Goal: Task Accomplishment & Management: Manage account settings

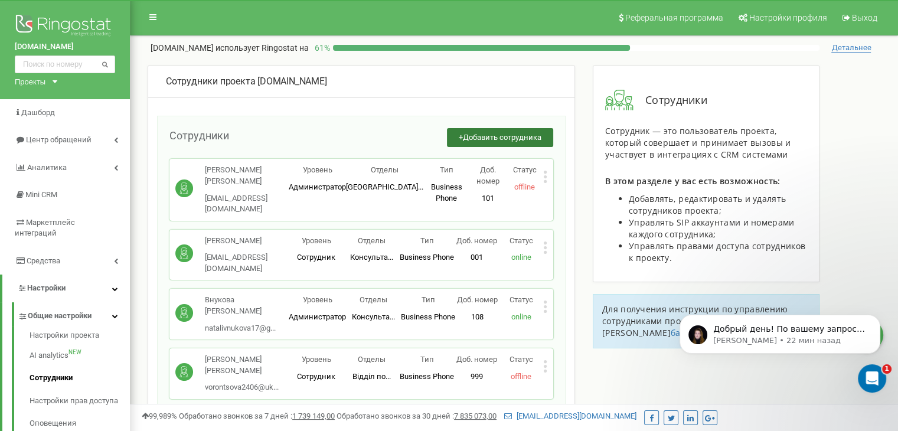
click at [475, 128] on button "+ Добавить сотрудника" at bounding box center [500, 137] width 106 height 19
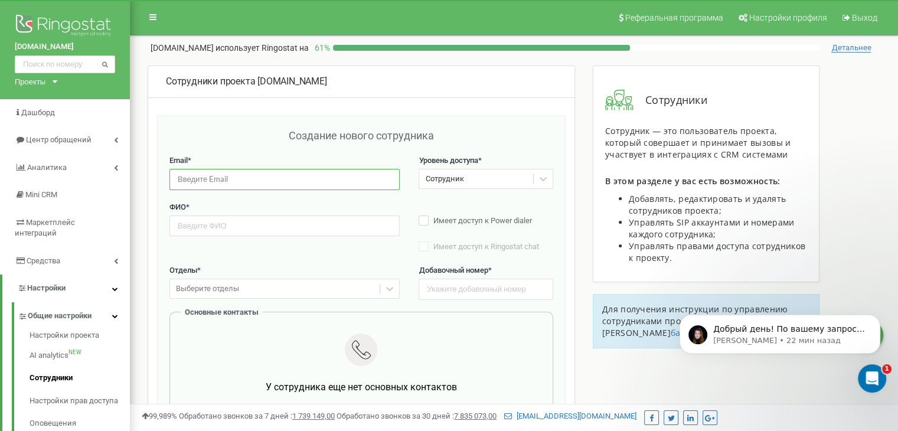
click at [227, 171] on input "email" at bounding box center [284, 179] width 230 height 21
click at [297, 181] on input "email" at bounding box center [284, 179] width 230 height 21
paste input "[EMAIL_ADDRESS][DOMAIN_NAME]"
type input "[EMAIL_ADDRESS][DOMAIN_NAME]"
click at [220, 221] on input "text" at bounding box center [284, 225] width 230 height 21
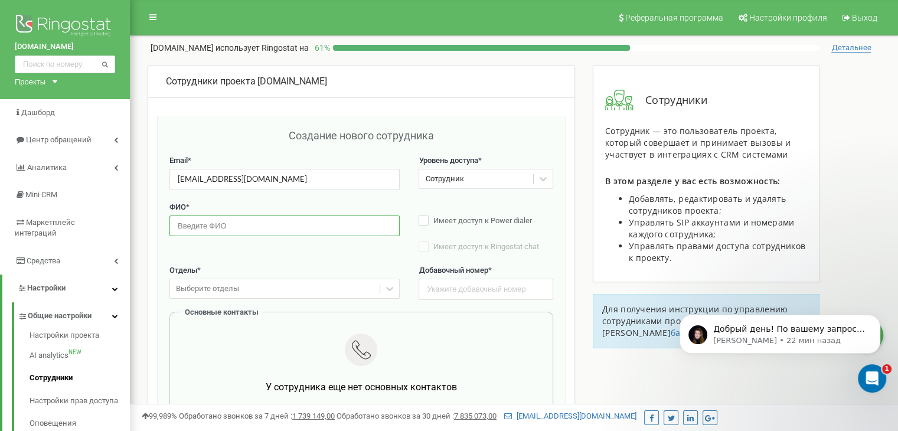
paste input "[PERSON_NAME] [PERSON_NAME]"
type input "[PERSON_NAME] [PERSON_NAME]"
click at [284, 290] on div "Выберите отделы" at bounding box center [284, 289] width 230 height 20
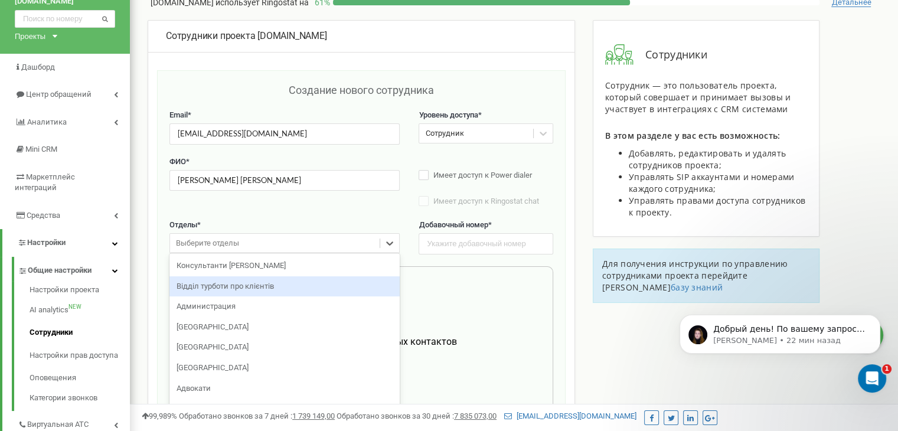
scroll to position [50, 0]
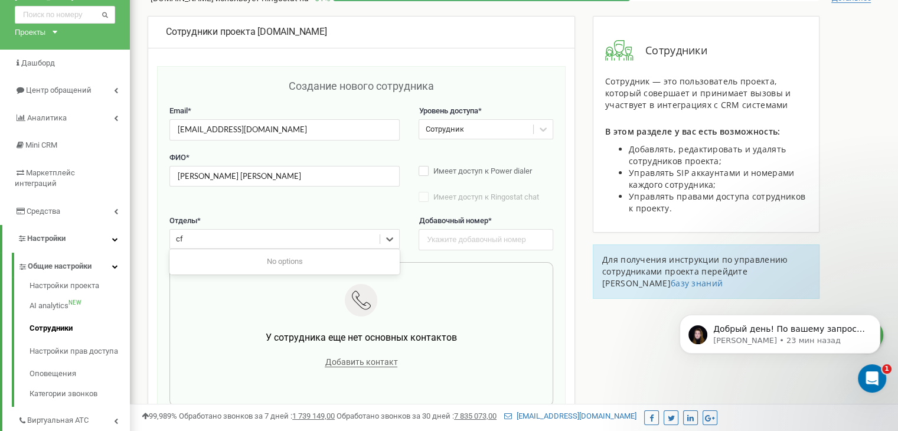
type input "c"
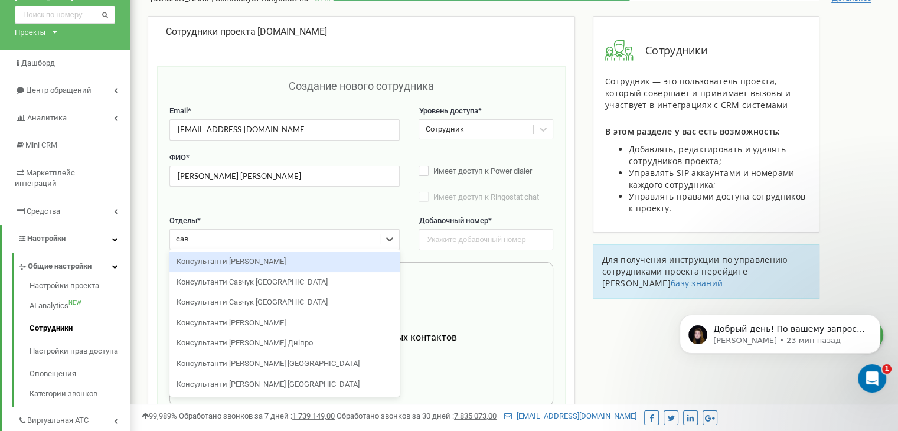
type input "савч"
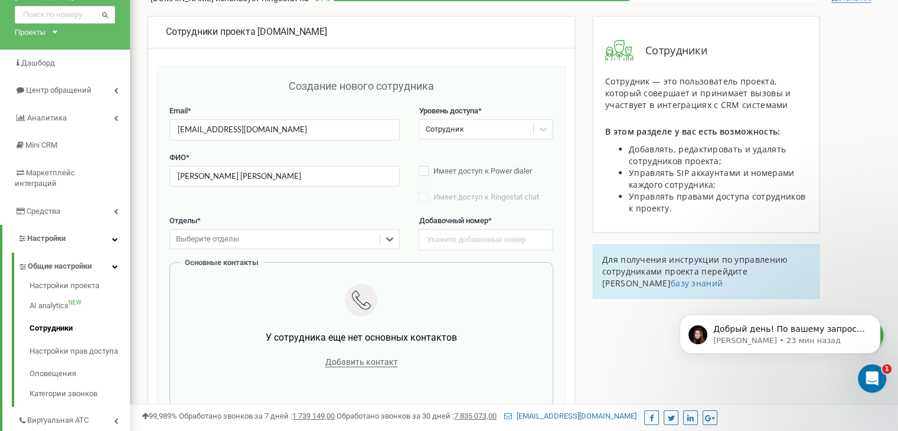
drag, startPoint x: 223, startPoint y: 234, endPoint x: 165, endPoint y: 241, distance: 58.2
click at [165, 241] on div "Создание нового сотрудника Email * [EMAIL_ADDRESS][DOMAIN_NAME] Уровень доступа…" at bounding box center [361, 428] width 408 height 724
click at [274, 238] on div "Выберите отделы" at bounding box center [275, 239] width 210 height 18
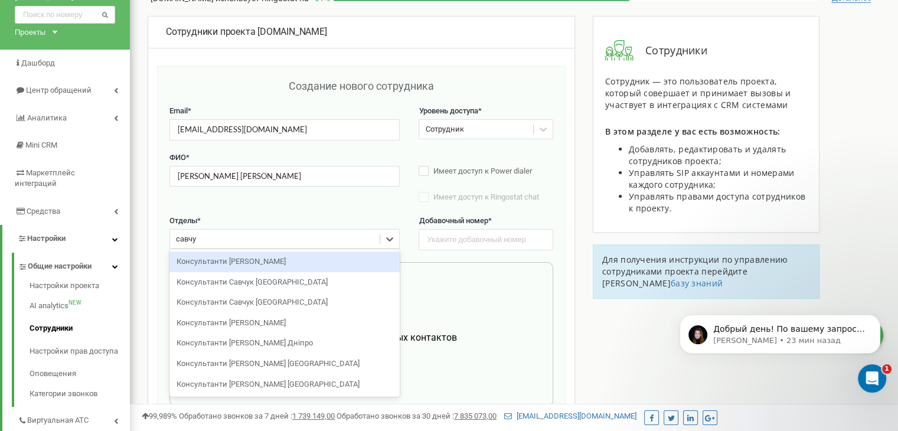
type input "[PERSON_NAME]"
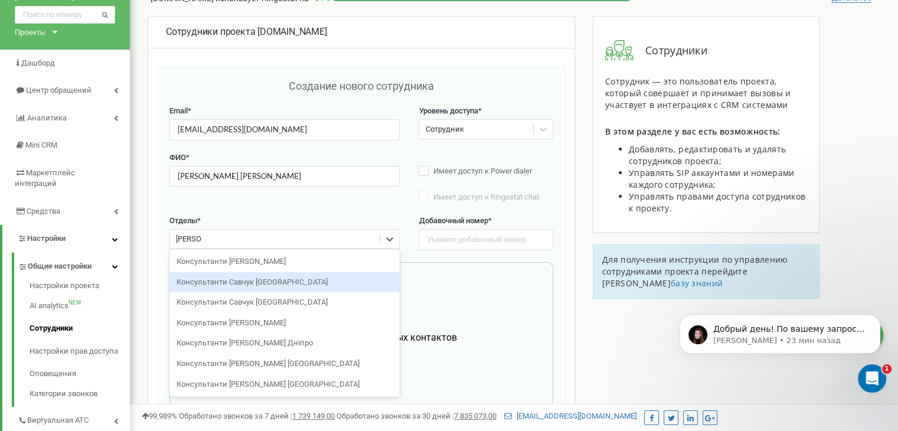
click at [283, 282] on div "Консультанти Савчук [GEOGRAPHIC_DATA]" at bounding box center [284, 282] width 230 height 21
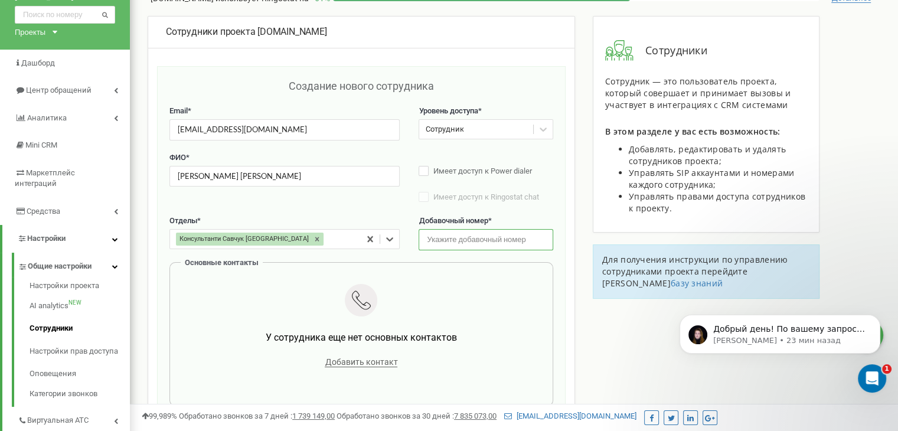
click at [486, 234] on input "text" at bounding box center [485, 239] width 134 height 21
type input "310"
click at [378, 362] on span "Добавить контакт" at bounding box center [361, 362] width 73 height 10
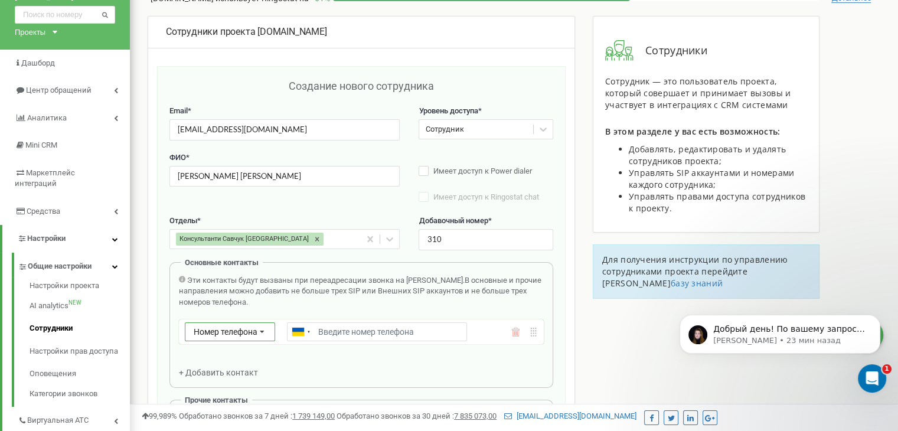
click at [237, 336] on span "Номер телефона" at bounding box center [226, 331] width 64 height 9
click at [243, 361] on div "SIP" at bounding box center [229, 366] width 89 height 17
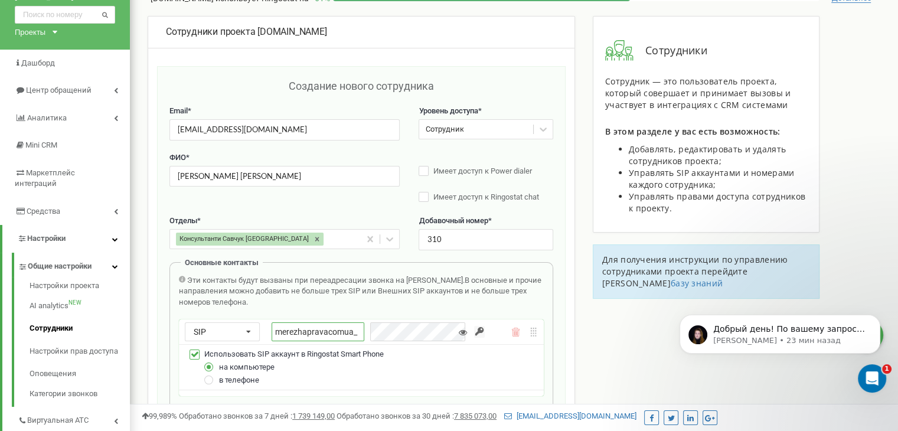
click at [342, 326] on input "merezhapravacomua_" at bounding box center [317, 331] width 93 height 19
paste input "zhmudiuk"
type input "merezhapravacomua_zhmudiuk"
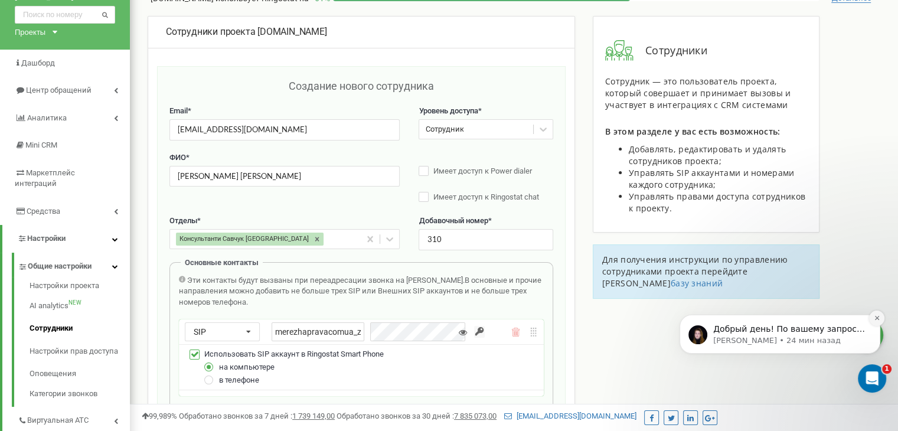
click at [876, 320] on icon "Dismiss notification" at bounding box center [876, 318] width 6 height 6
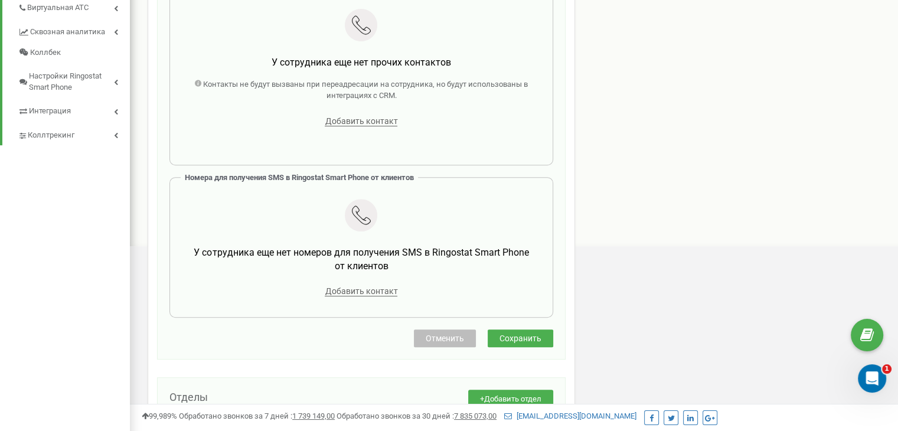
scroll to position [463, 0]
click at [506, 333] on span "Сохранить" at bounding box center [520, 337] width 42 height 9
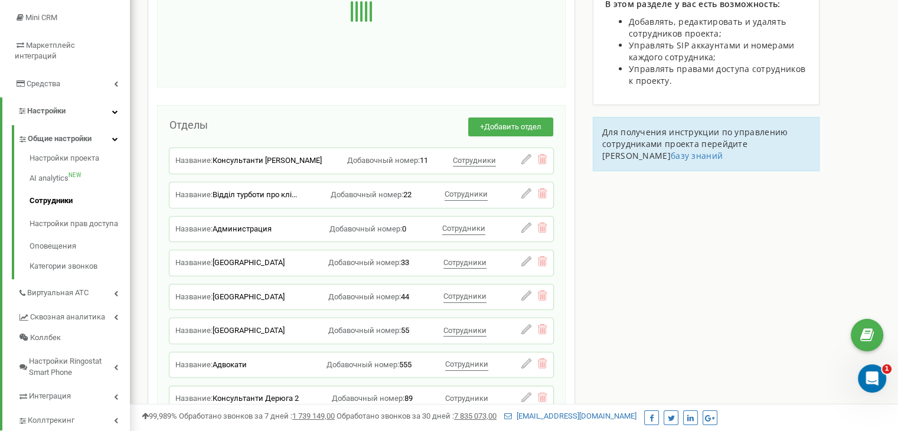
scroll to position [0, 0]
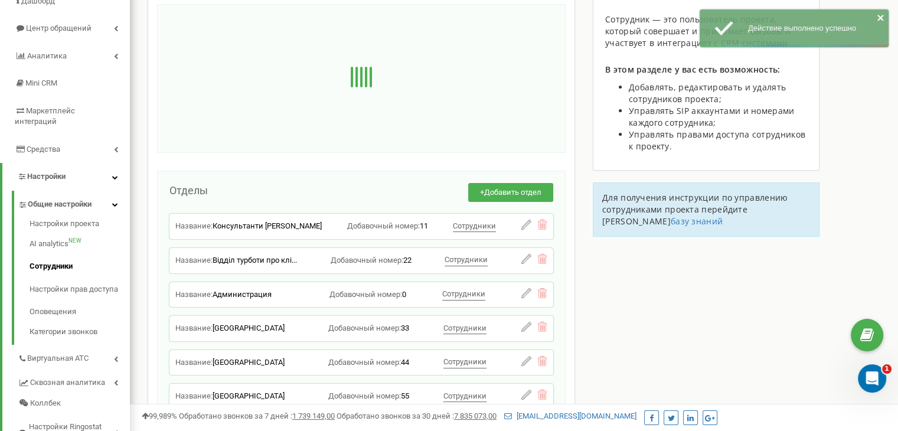
scroll to position [118, 0]
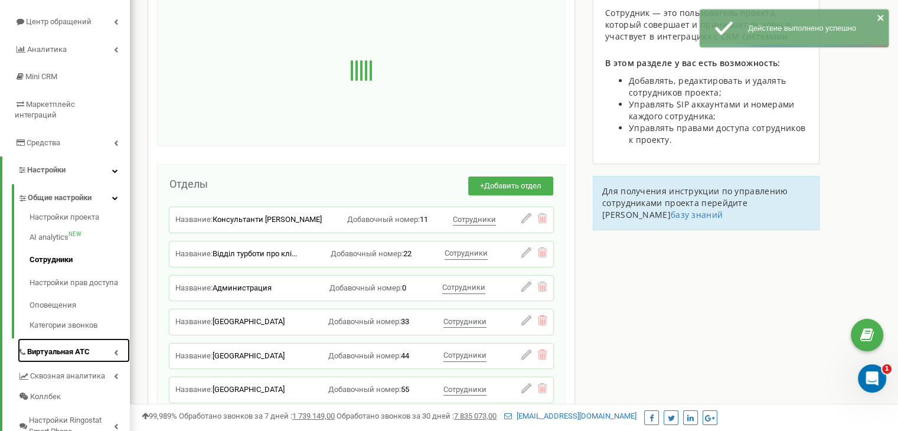
click at [55, 346] on span "Виртуальная АТС" at bounding box center [58, 351] width 63 height 11
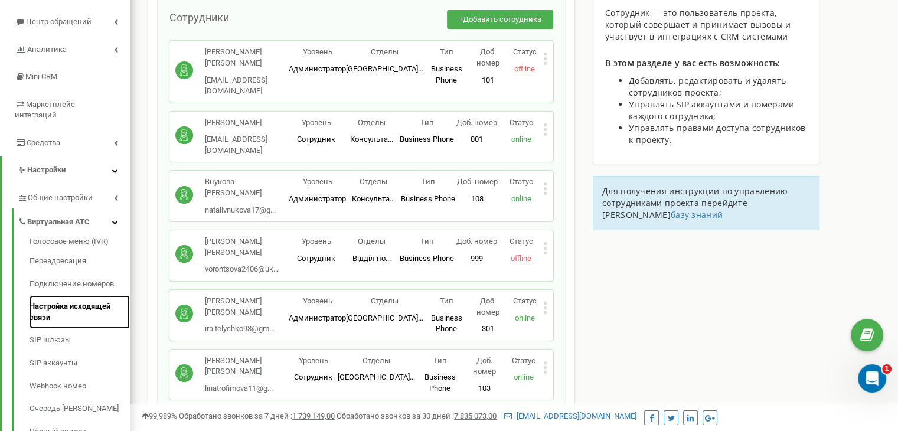
click at [73, 296] on link "Настройка исходящей связи" at bounding box center [80, 312] width 100 height 34
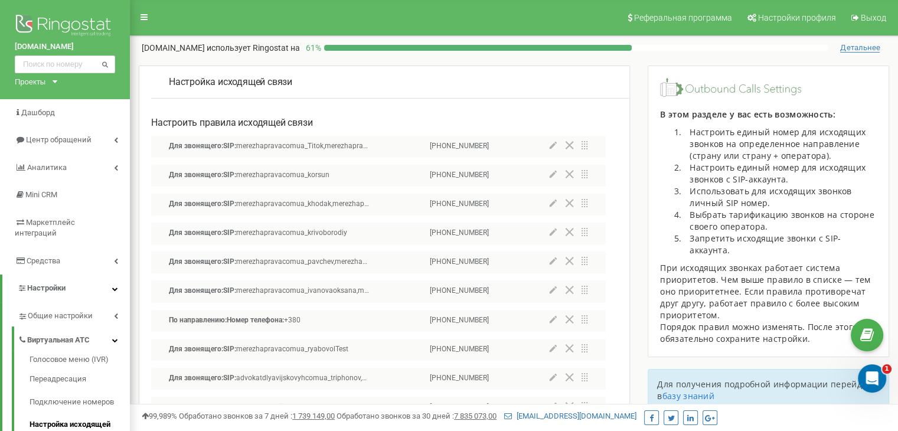
click at [553, 178] on icon at bounding box center [553, 174] width 8 height 8
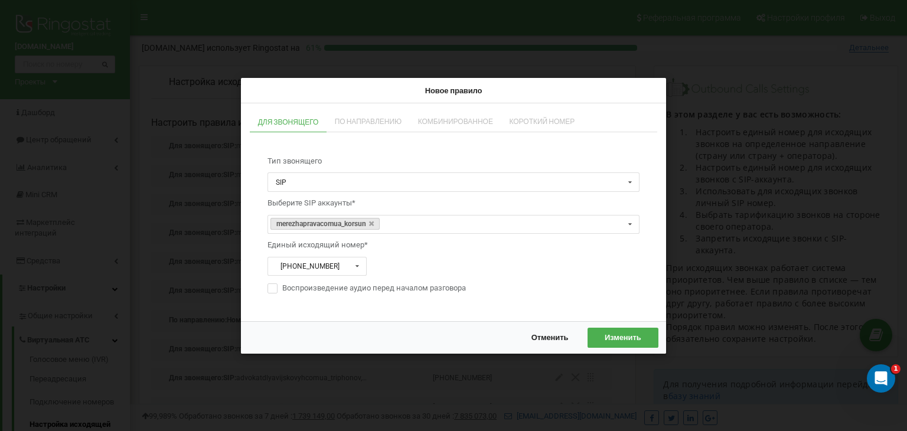
click at [535, 342] on button "Отменить" at bounding box center [549, 337] width 60 height 19
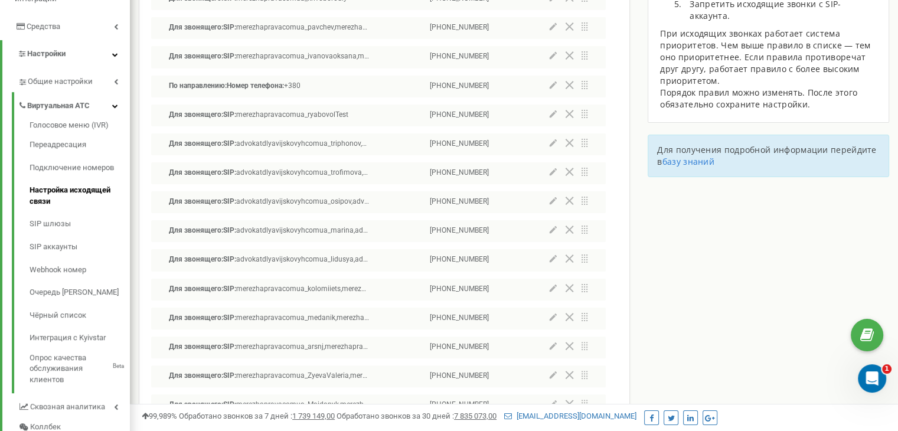
scroll to position [236, 0]
click at [555, 143] on icon at bounding box center [553, 141] width 8 height 8
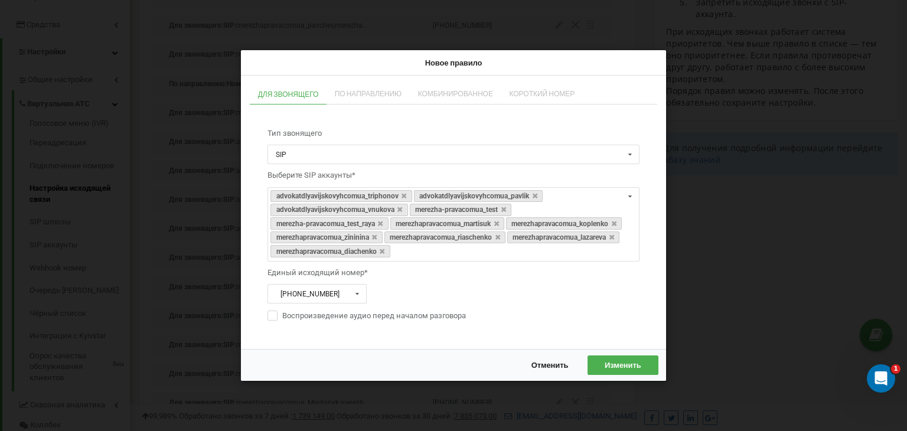
click at [781, 291] on div "Новое правило Для звонящего По направлению Комбинированное Короткий номер Тип з…" at bounding box center [453, 215] width 907 height 431
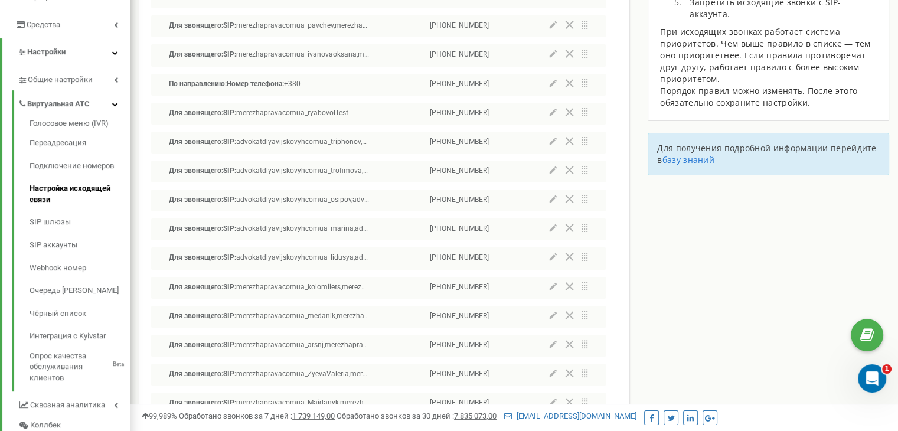
click at [554, 199] on icon at bounding box center [552, 198] width 7 height 7
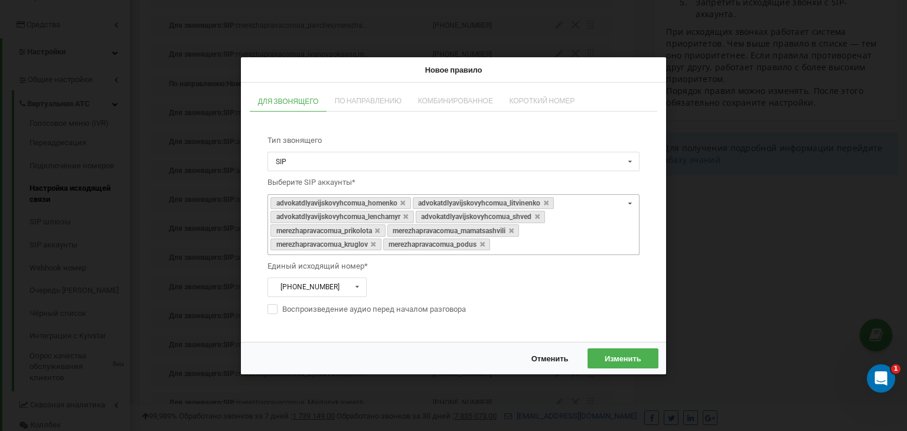
click at [549, 246] on div "advokatdlyavijskovyhcomua_homenko advokatdlyavijskovyhcomua_litvinenko advokatd…" at bounding box center [453, 224] width 372 height 61
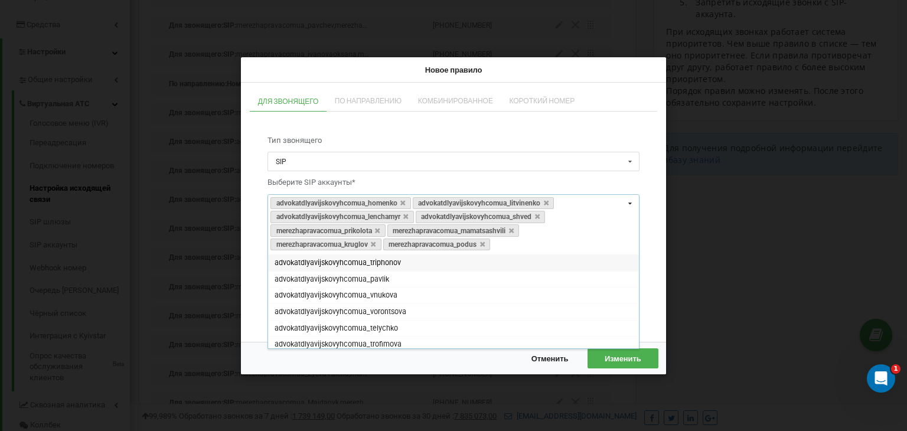
paste input "merezhapravacomua_zhmudiuk"
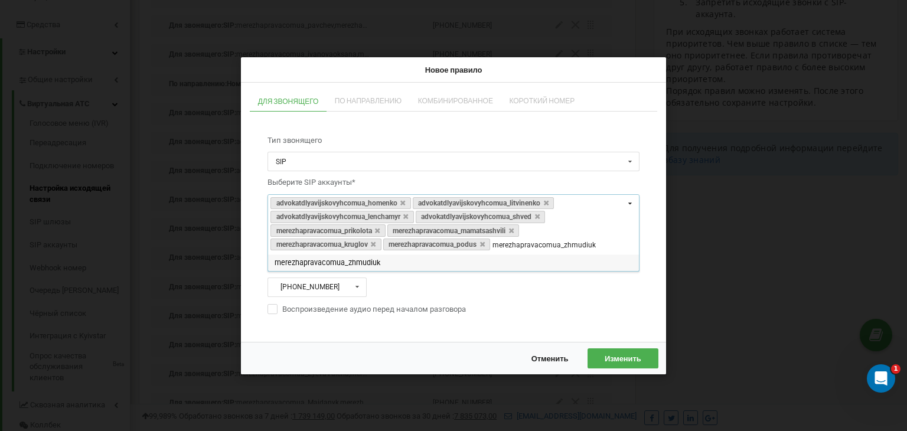
type input "merezhapravacomua_zhmudiuk"
click at [475, 263] on div "merezhapravacomua_zhmudiuk" at bounding box center [453, 262] width 371 height 17
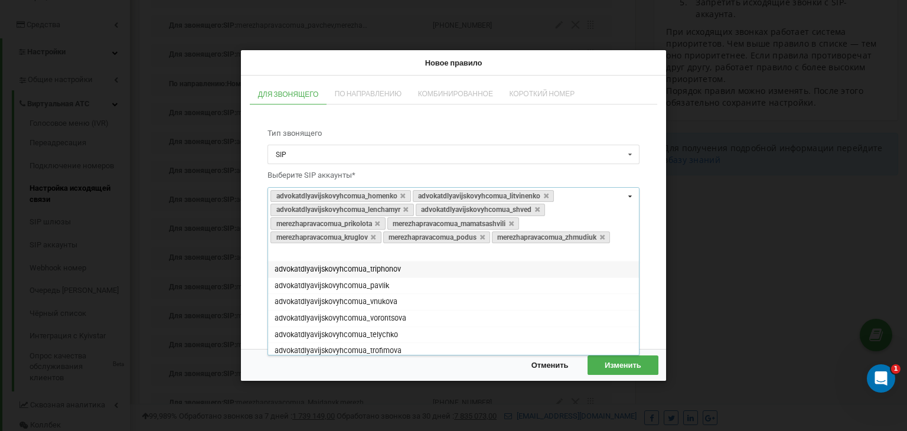
click at [654, 315] on div "Тип звонящего SIP SIP Отдел Сотрудник Выберите SIP аккаунты* advokatdlyavijskov…" at bounding box center [453, 224] width 407 height 229
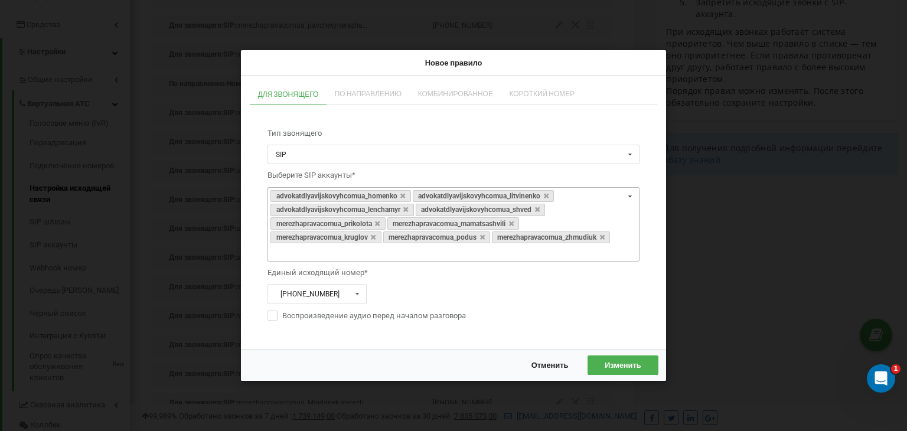
click at [619, 362] on span "Изменить" at bounding box center [622, 364] width 37 height 9
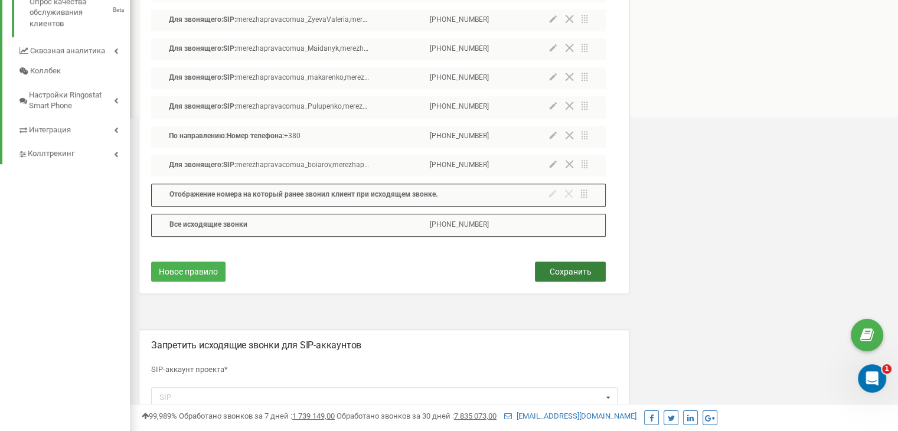
click at [557, 272] on span "Сохранить" at bounding box center [570, 271] width 42 height 9
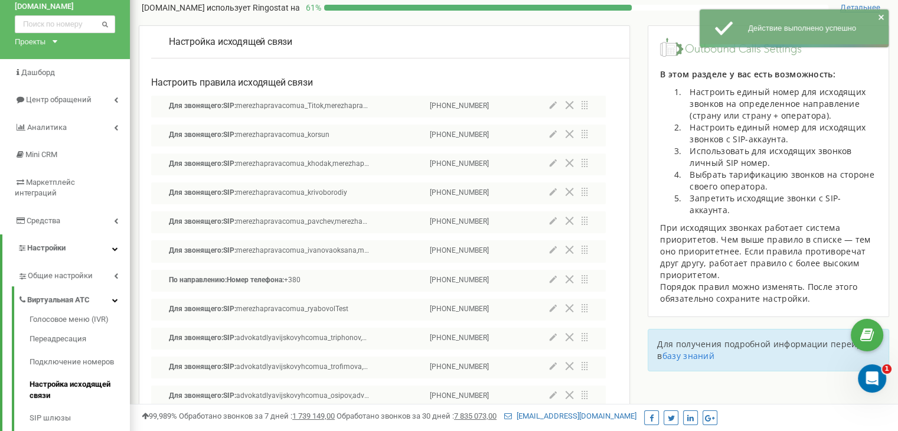
scroll to position [0, 0]
